Goal: Information Seeking & Learning: Check status

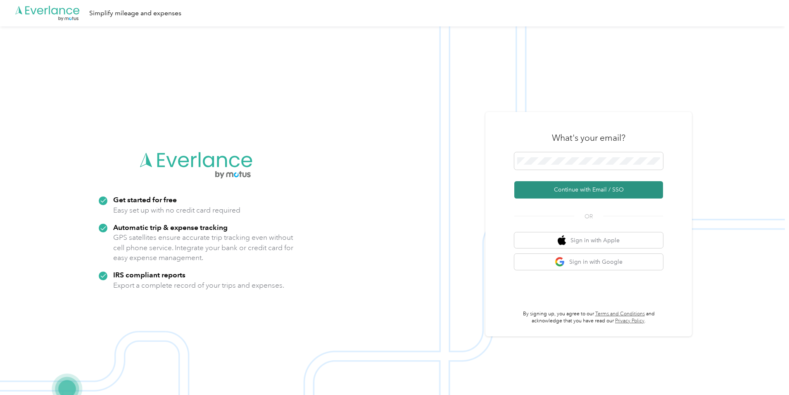
click at [619, 186] on button "Continue with Email / SSO" at bounding box center [588, 189] width 149 height 17
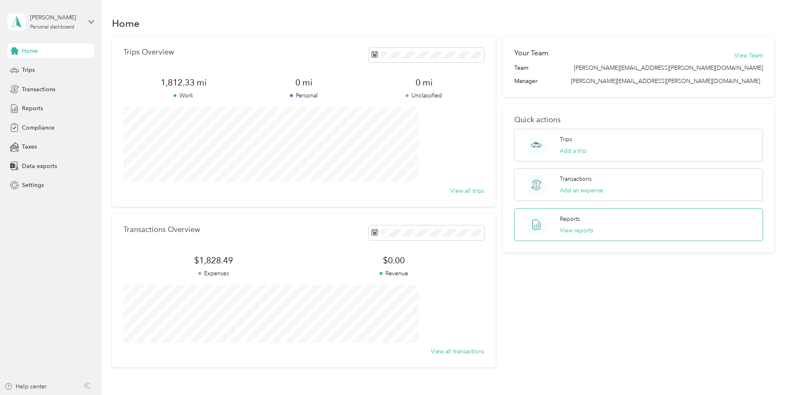
click at [582, 218] on div "Reports View reports" at bounding box center [576, 225] width 33 height 20
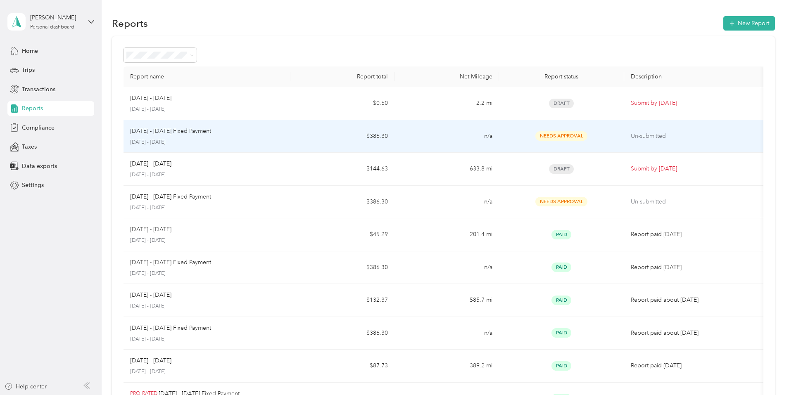
click at [222, 114] on td "[DATE] - [DATE] [DATE] - [DATE]" at bounding box center [207, 103] width 167 height 33
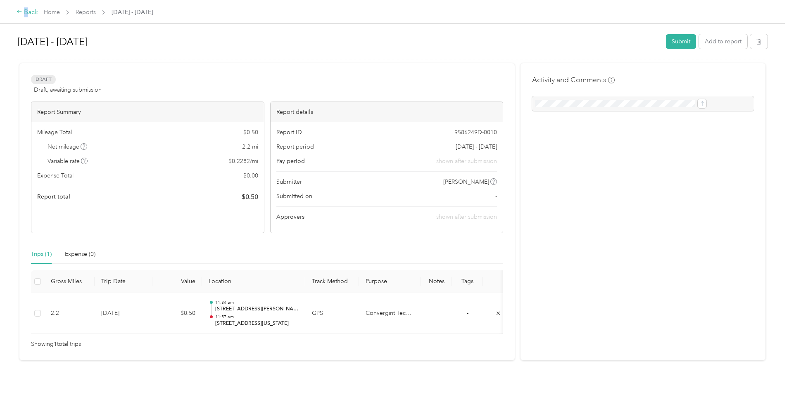
click at [38, 13] on div "Back" at bounding box center [27, 12] width 21 height 10
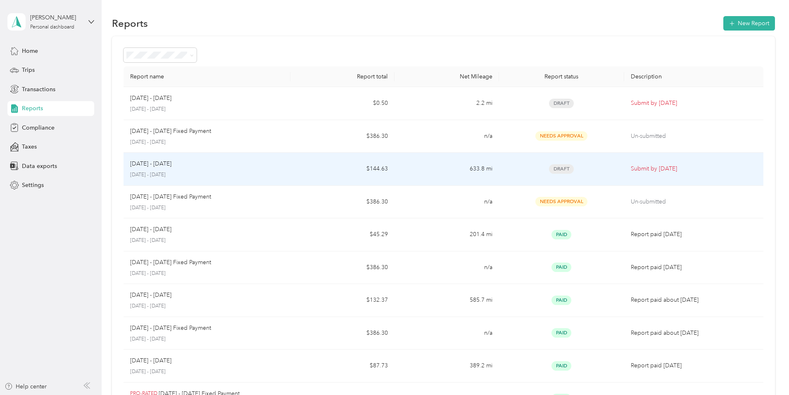
click at [284, 176] on p "[DATE] - [DATE]" at bounding box center [207, 174] width 154 height 7
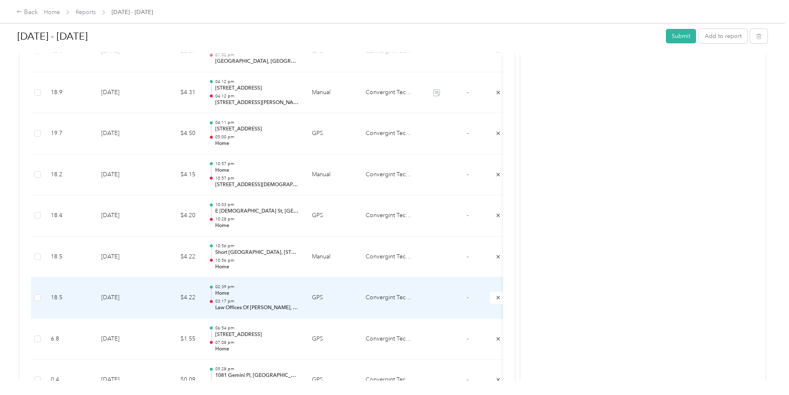
scroll to position [537, 0]
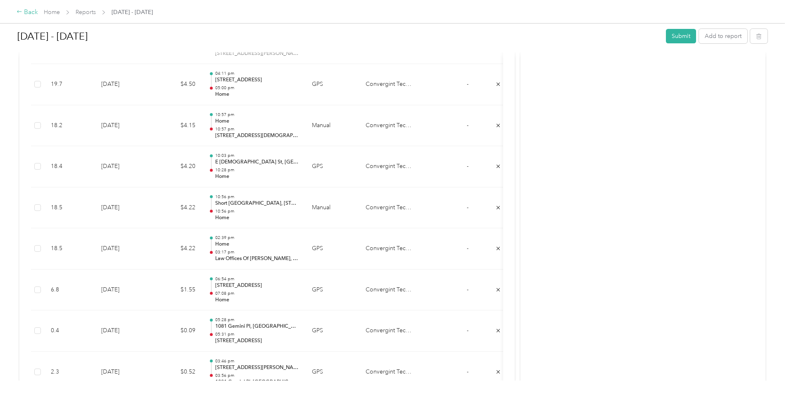
drag, startPoint x: 105, startPoint y: 10, endPoint x: 101, endPoint y: 11, distance: 4.3
click at [104, 10] on div "Back Home Reports [DATE] - [DATE]" at bounding box center [85, 12] width 136 height 10
click at [38, 11] on div "Back" at bounding box center [27, 12] width 21 height 10
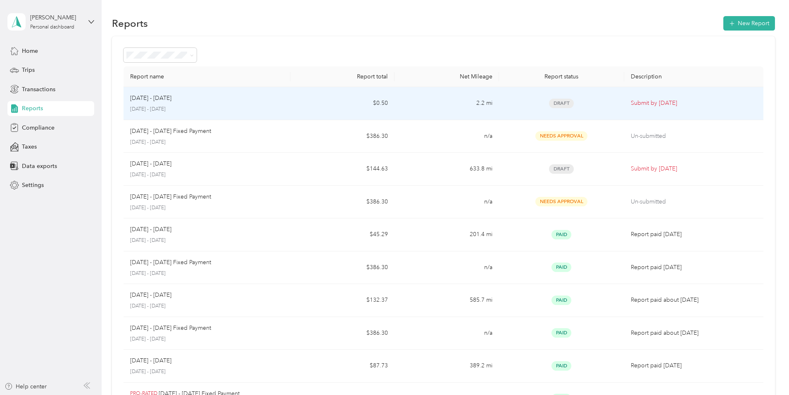
click at [326, 102] on td "$0.50" at bounding box center [343, 103] width 104 height 33
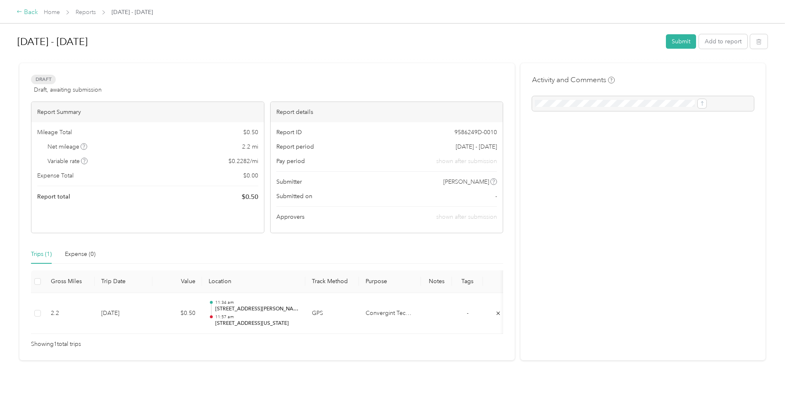
click at [38, 15] on div "Back" at bounding box center [27, 12] width 21 height 10
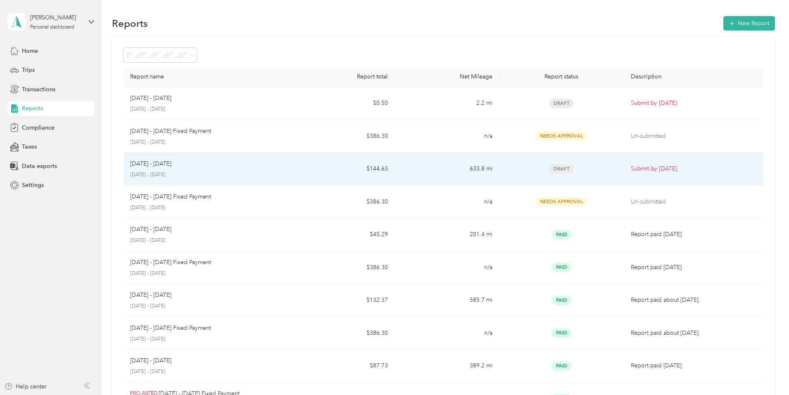
click at [268, 174] on p "[DATE] - [DATE]" at bounding box center [207, 174] width 154 height 7
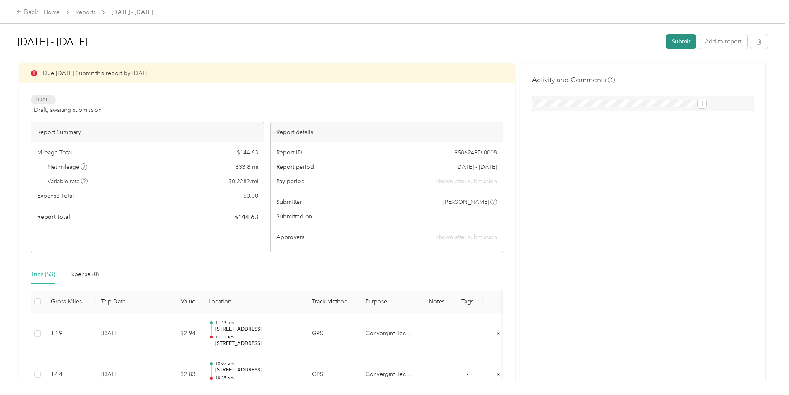
click at [666, 34] on button "Submit" at bounding box center [681, 41] width 30 height 14
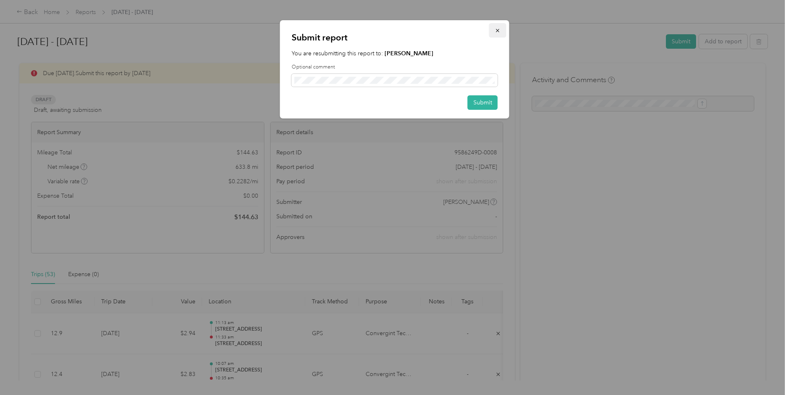
click at [497, 26] on button "button" at bounding box center [497, 30] width 17 height 14
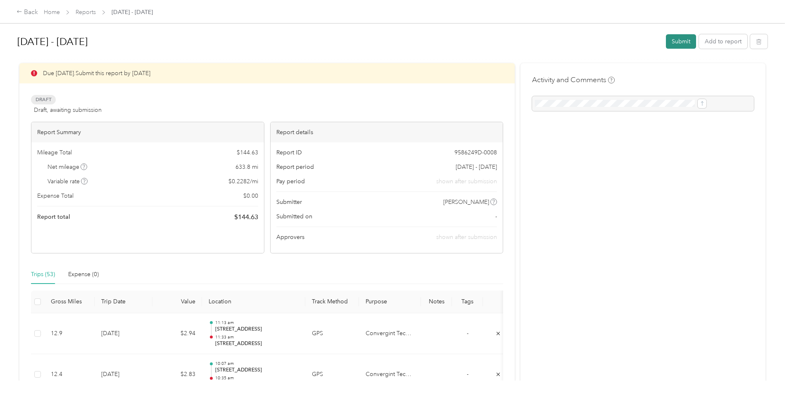
click at [666, 41] on button "Submit" at bounding box center [681, 41] width 30 height 14
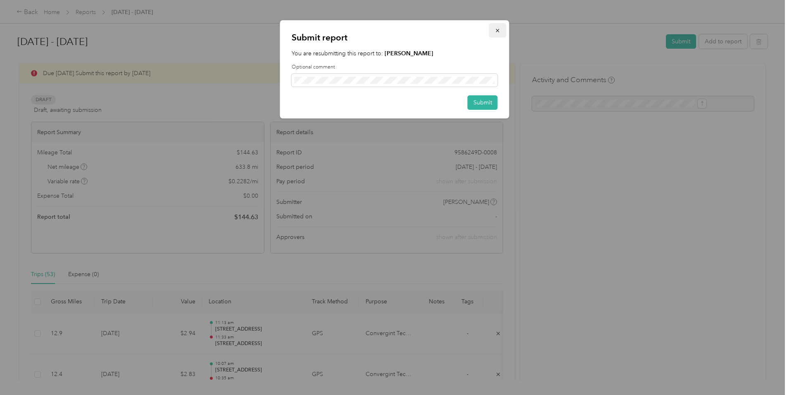
click at [499, 27] on span "button" at bounding box center [498, 30] width 6 height 7
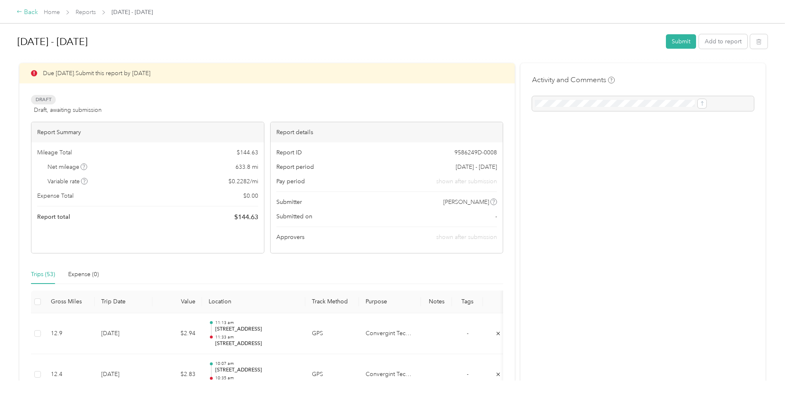
click at [38, 12] on div "Back" at bounding box center [27, 12] width 21 height 10
